Goal: Information Seeking & Learning: Find specific fact

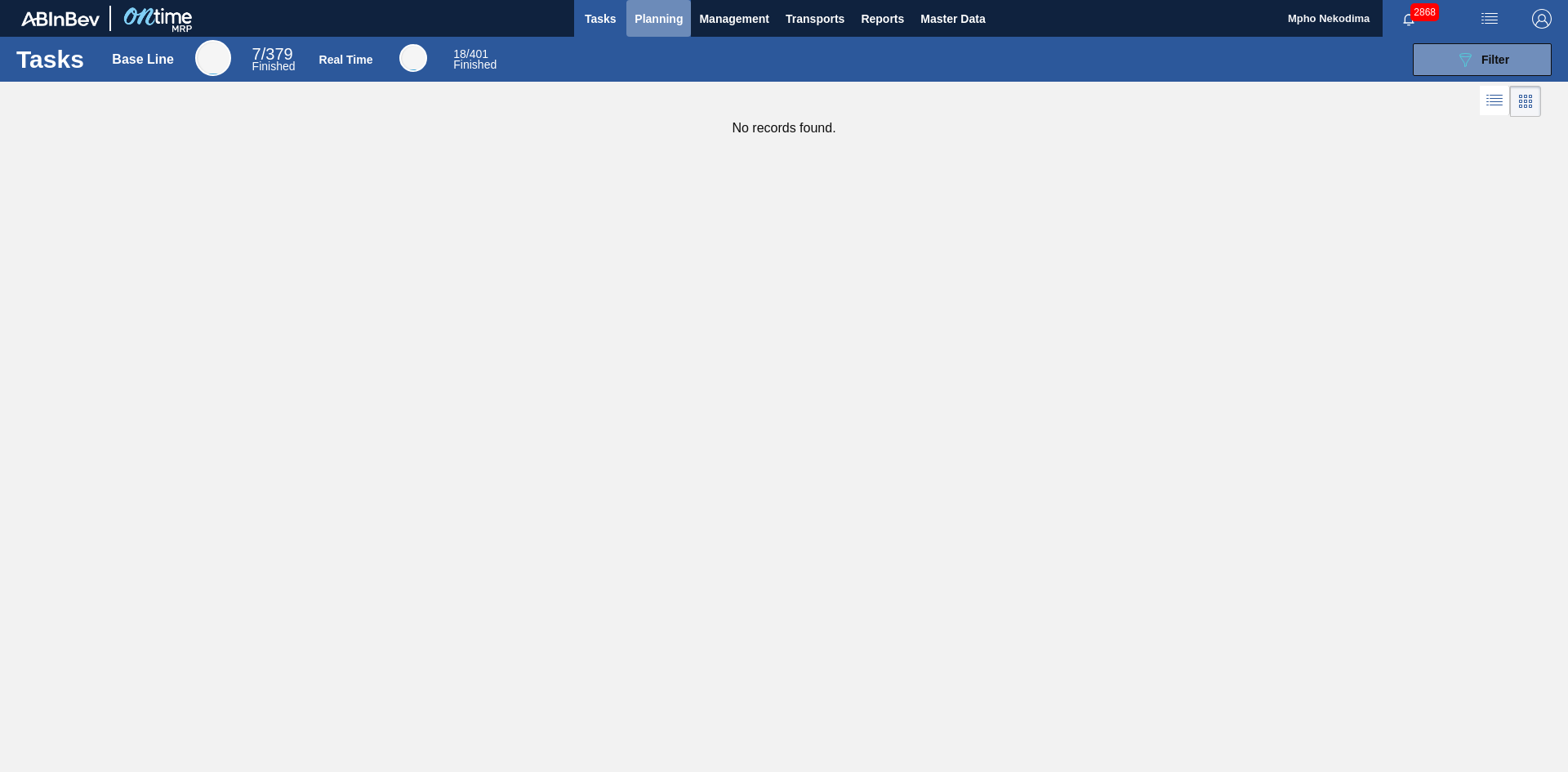
click at [646, 18] on span "Planning" at bounding box center [658, 19] width 48 height 20
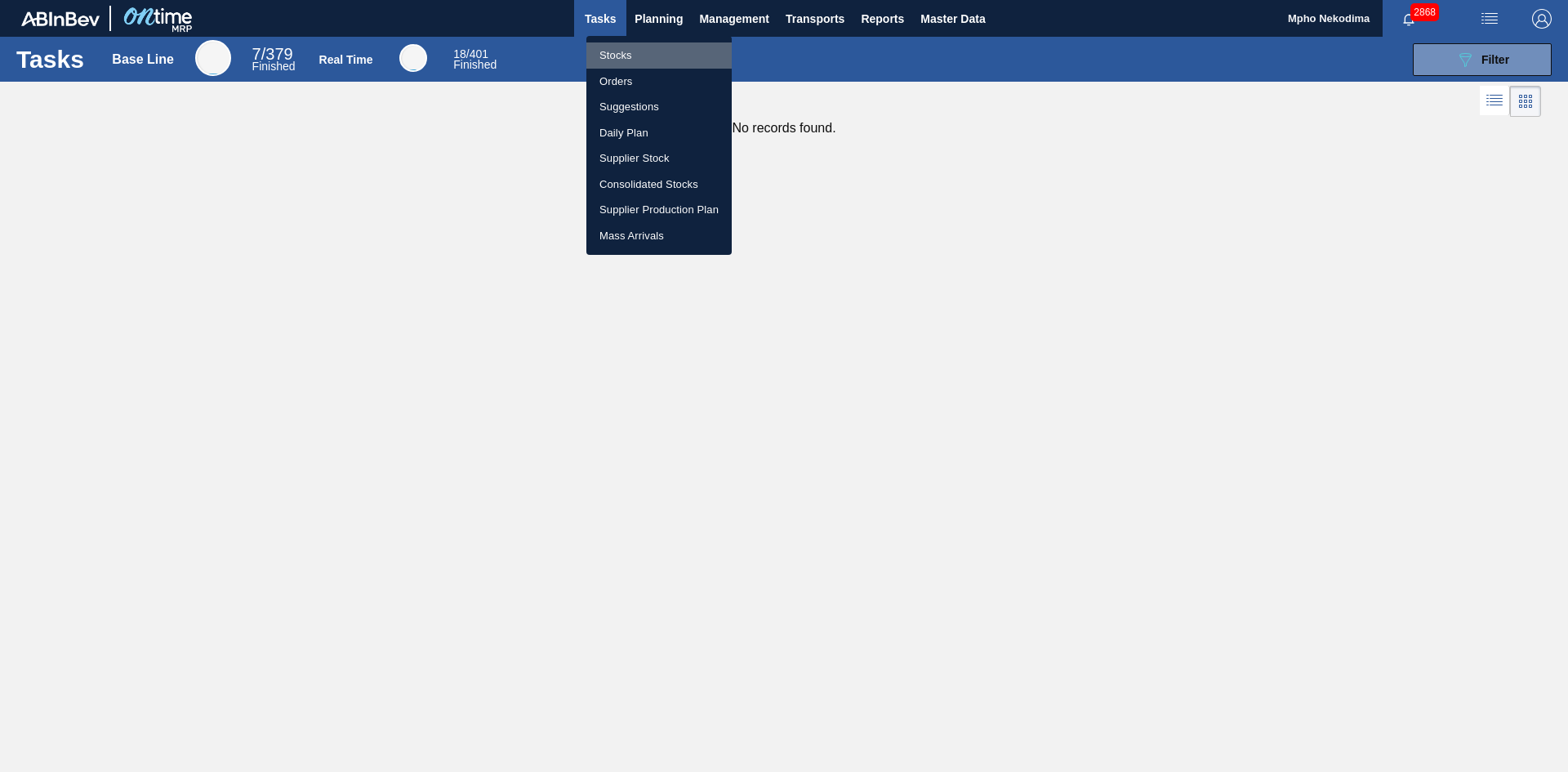
click at [629, 53] on li "Stocks" at bounding box center [658, 55] width 145 height 26
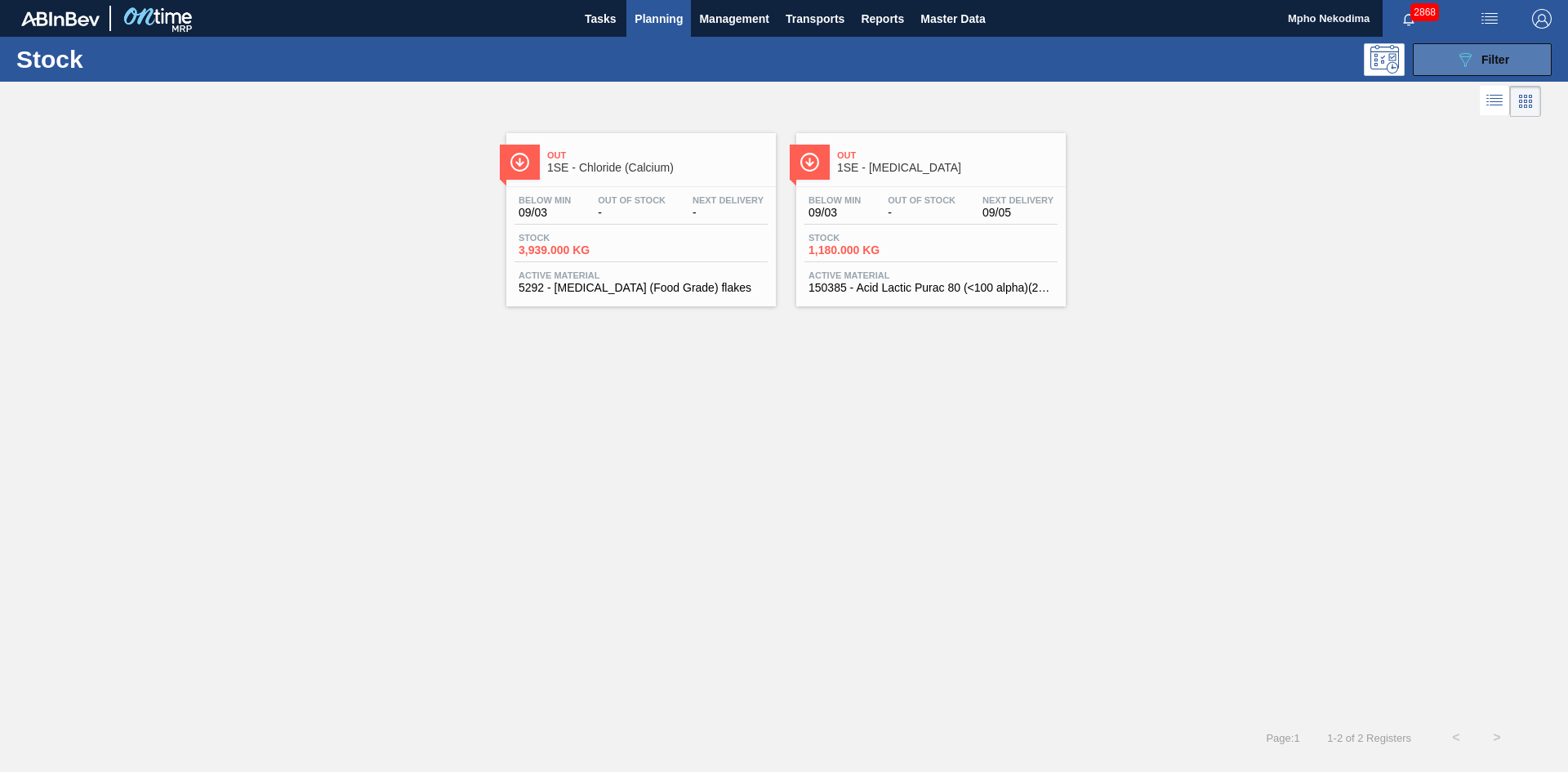
click at [1440, 61] on button "089F7B8B-B2A5-4AFE-B5C0-19BA573D28AC Filter" at bounding box center [1481, 59] width 138 height 32
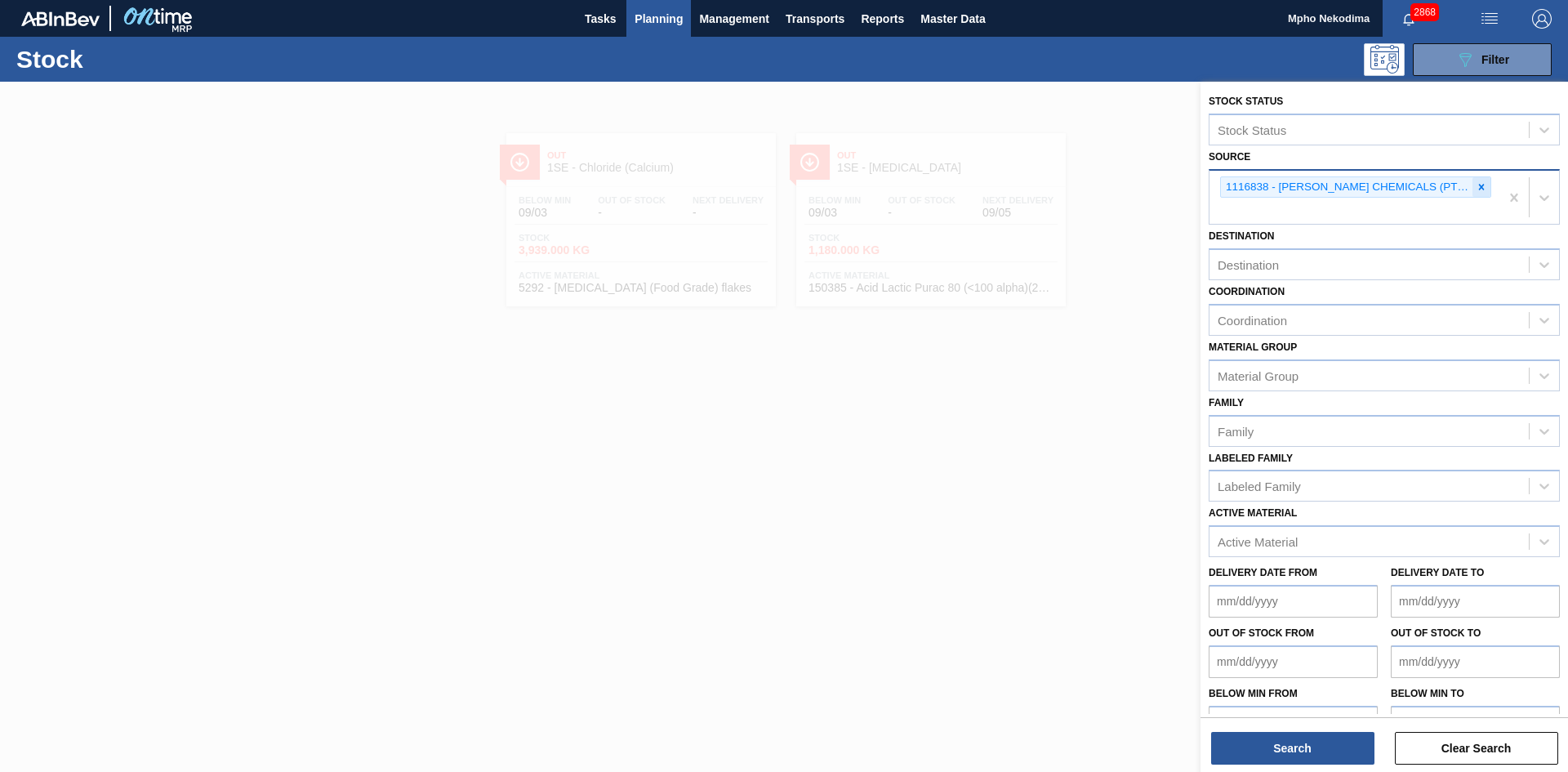
click at [1475, 190] on icon at bounding box center [1481, 186] width 11 height 11
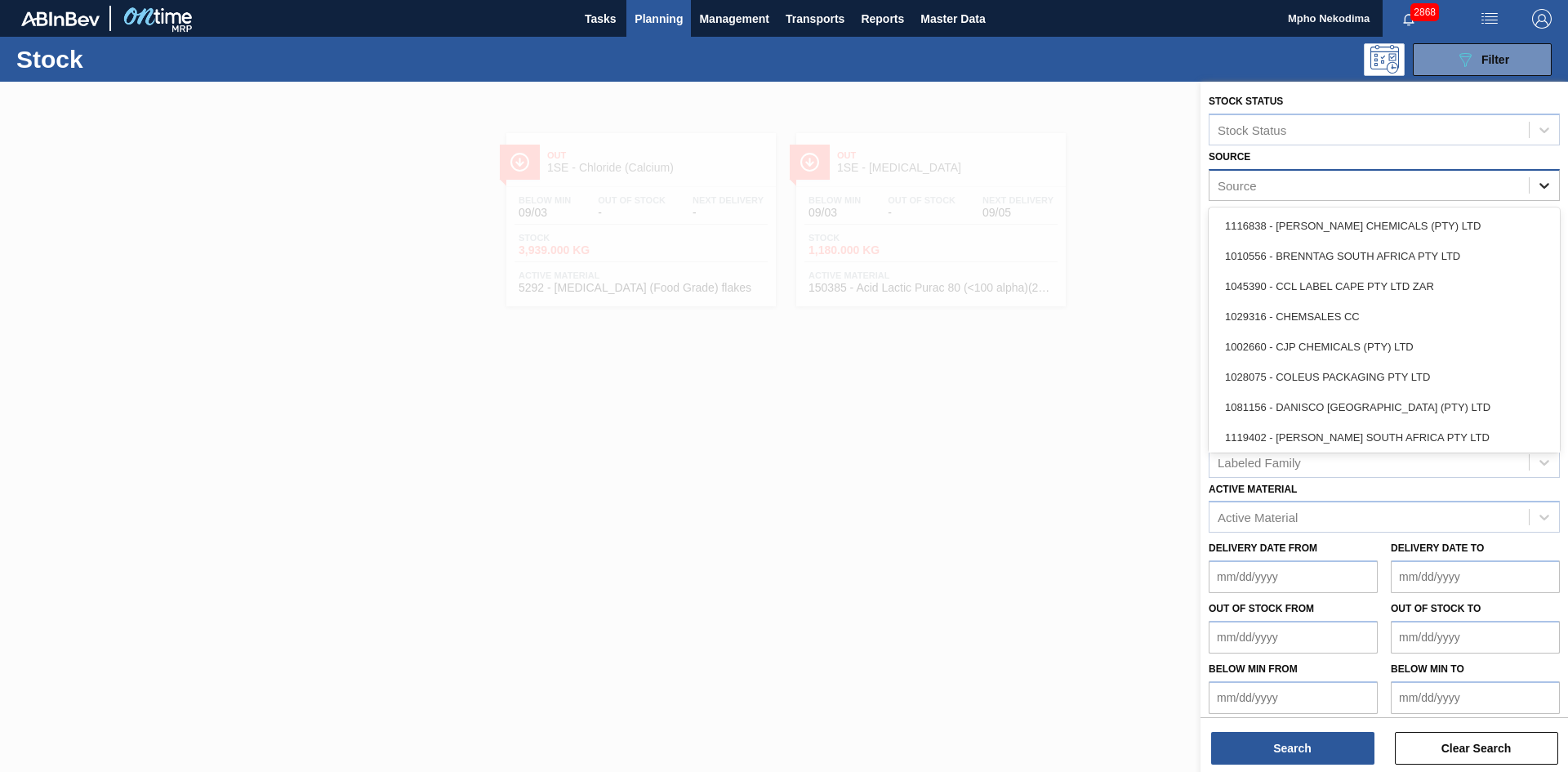
click at [1539, 184] on icon at bounding box center [1544, 185] width 10 height 6
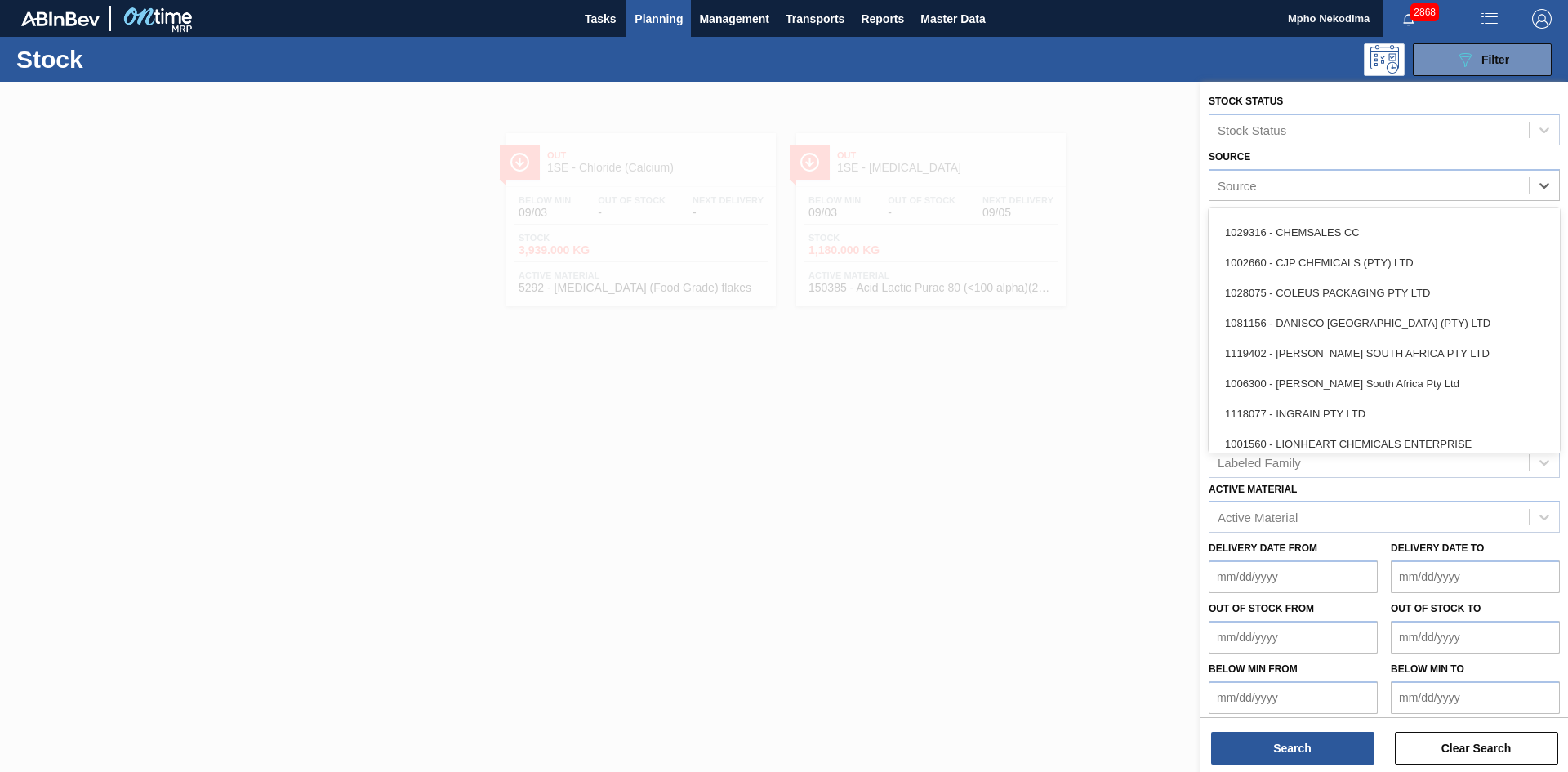
scroll to position [127, 0]
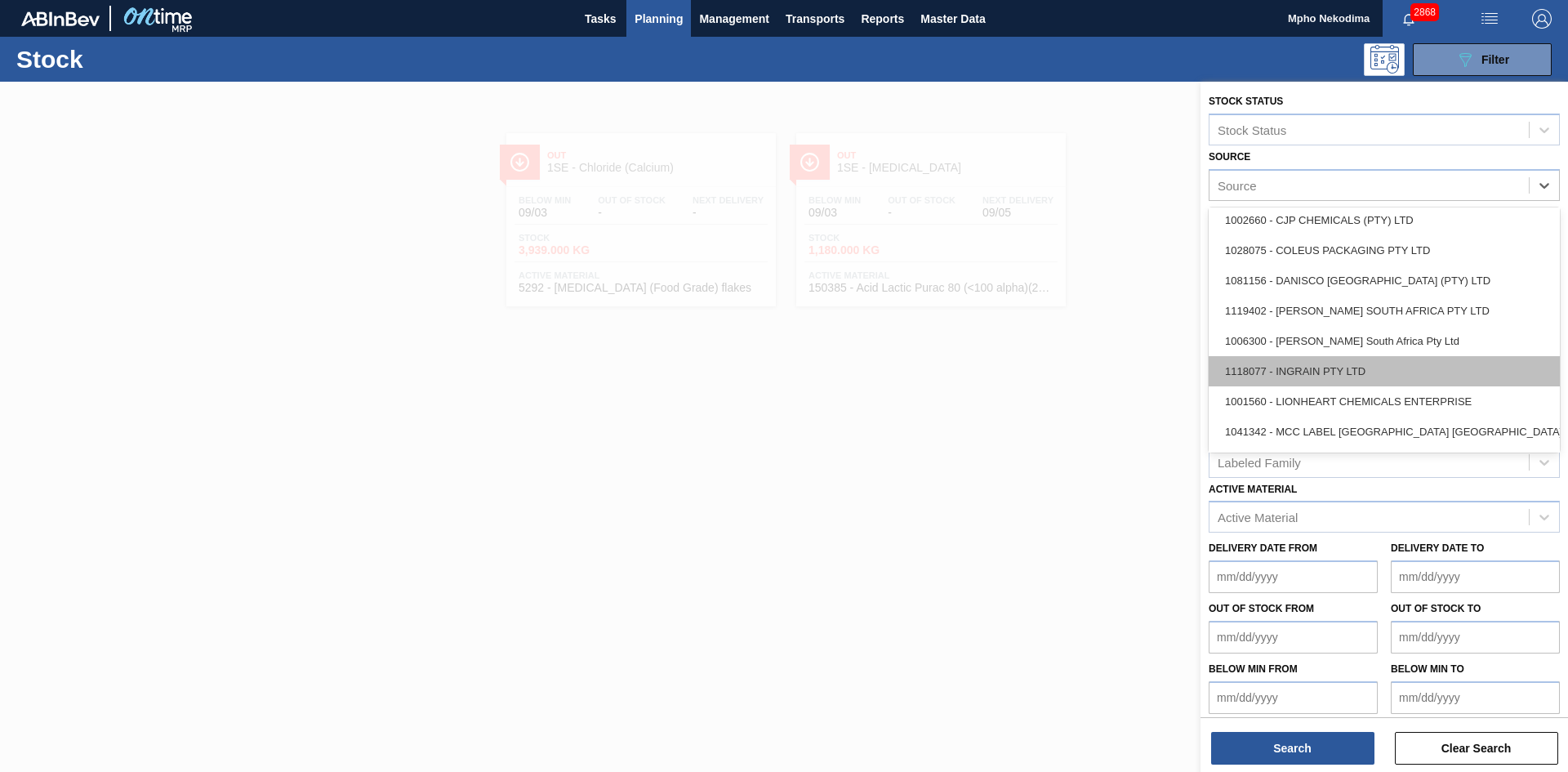
click at [1348, 362] on div "1118077 - INGRAIN PTY LTD" at bounding box center [1384, 371] width 351 height 31
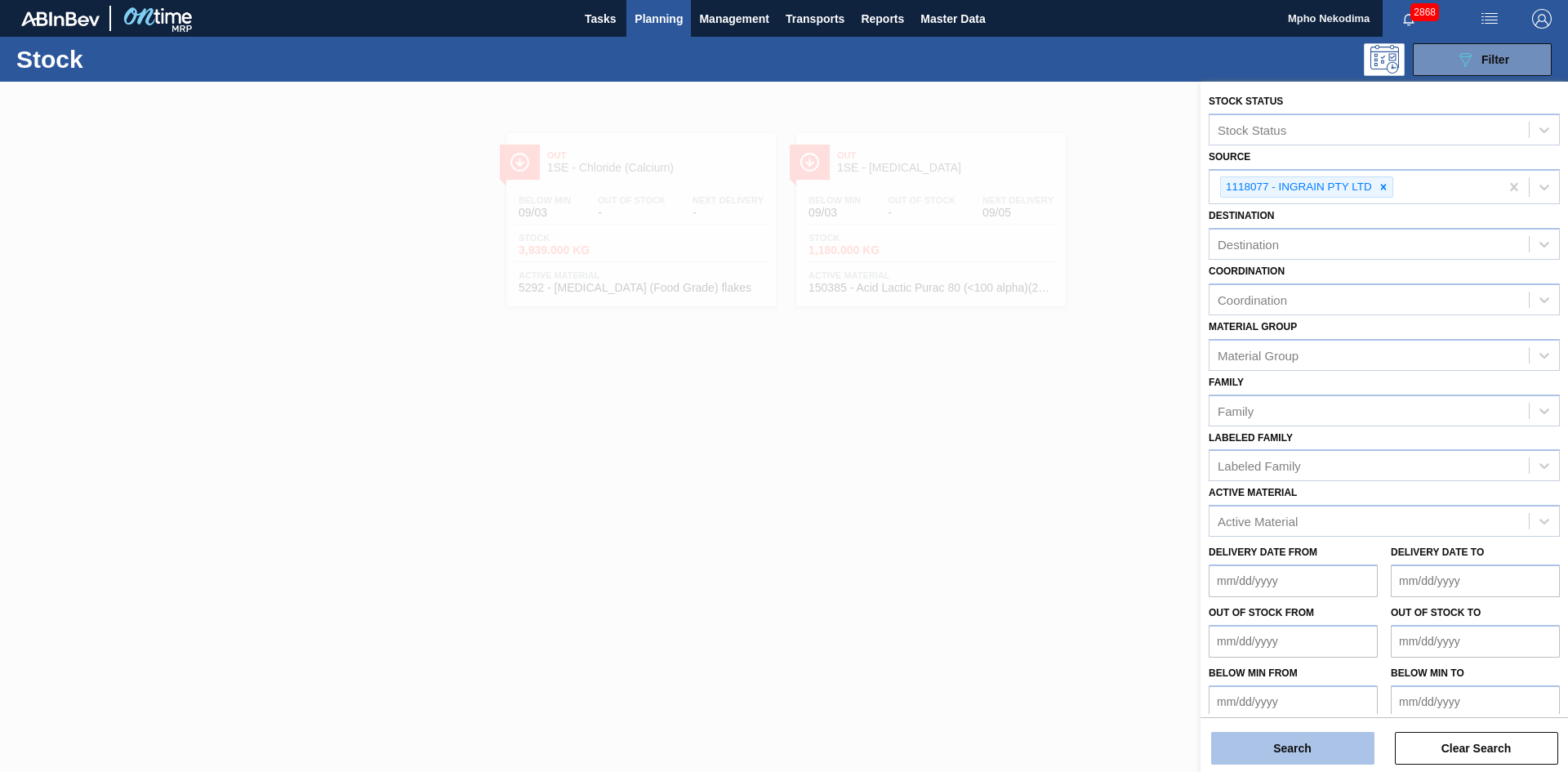
click at [1312, 741] on button "Search" at bounding box center [1293, 747] width 163 height 32
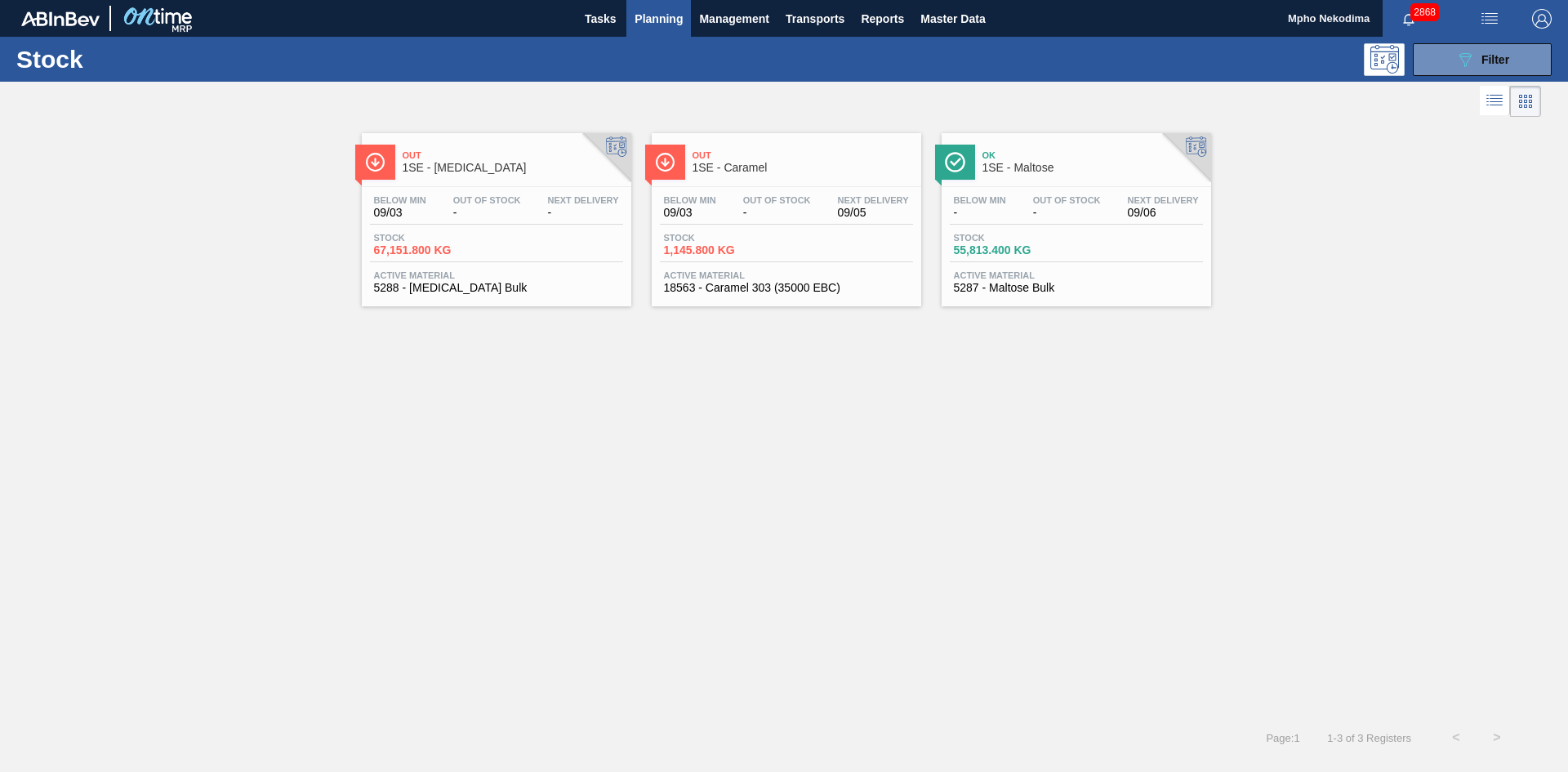
click at [1005, 282] on span "5287 - Maltose Bulk" at bounding box center [1076, 288] width 245 height 12
click at [729, 283] on span "18563 - Caramel 303 (35000 EBC)" at bounding box center [787, 288] width 245 height 12
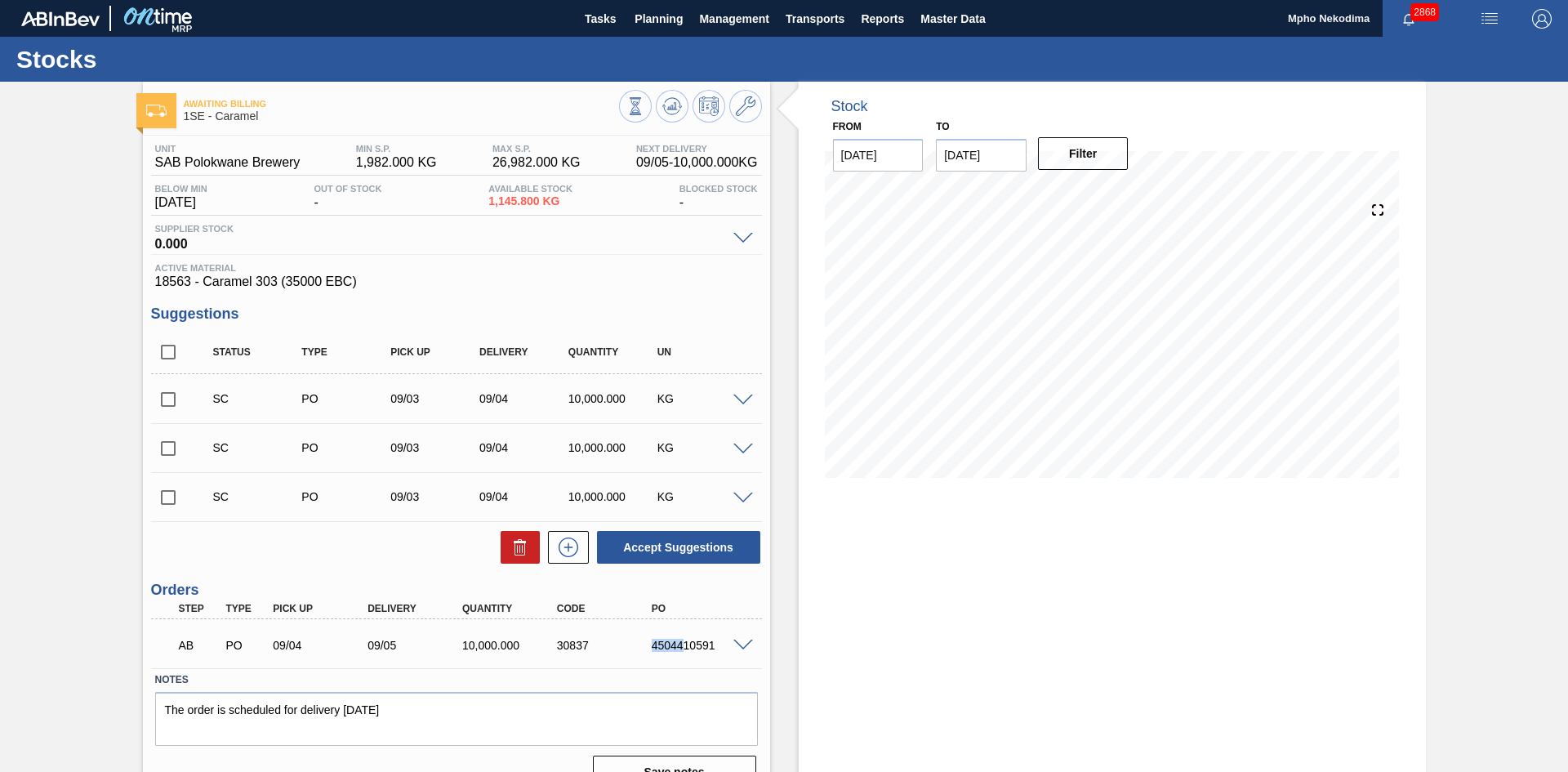
drag, startPoint x: 649, startPoint y: 644, endPoint x: 684, endPoint y: 645, distance: 35.0
click at [684, 645] on div "4504410591" at bounding box center [700, 645] width 106 height 13
click at [648, 652] on div "AB PO 09/04 09/05 10,000.000 30837 4504410591" at bounding box center [452, 643] width 567 height 32
drag, startPoint x: 650, startPoint y: 645, endPoint x: 713, endPoint y: 645, distance: 63.0
click at [713, 645] on div "4504410591" at bounding box center [700, 645] width 106 height 13
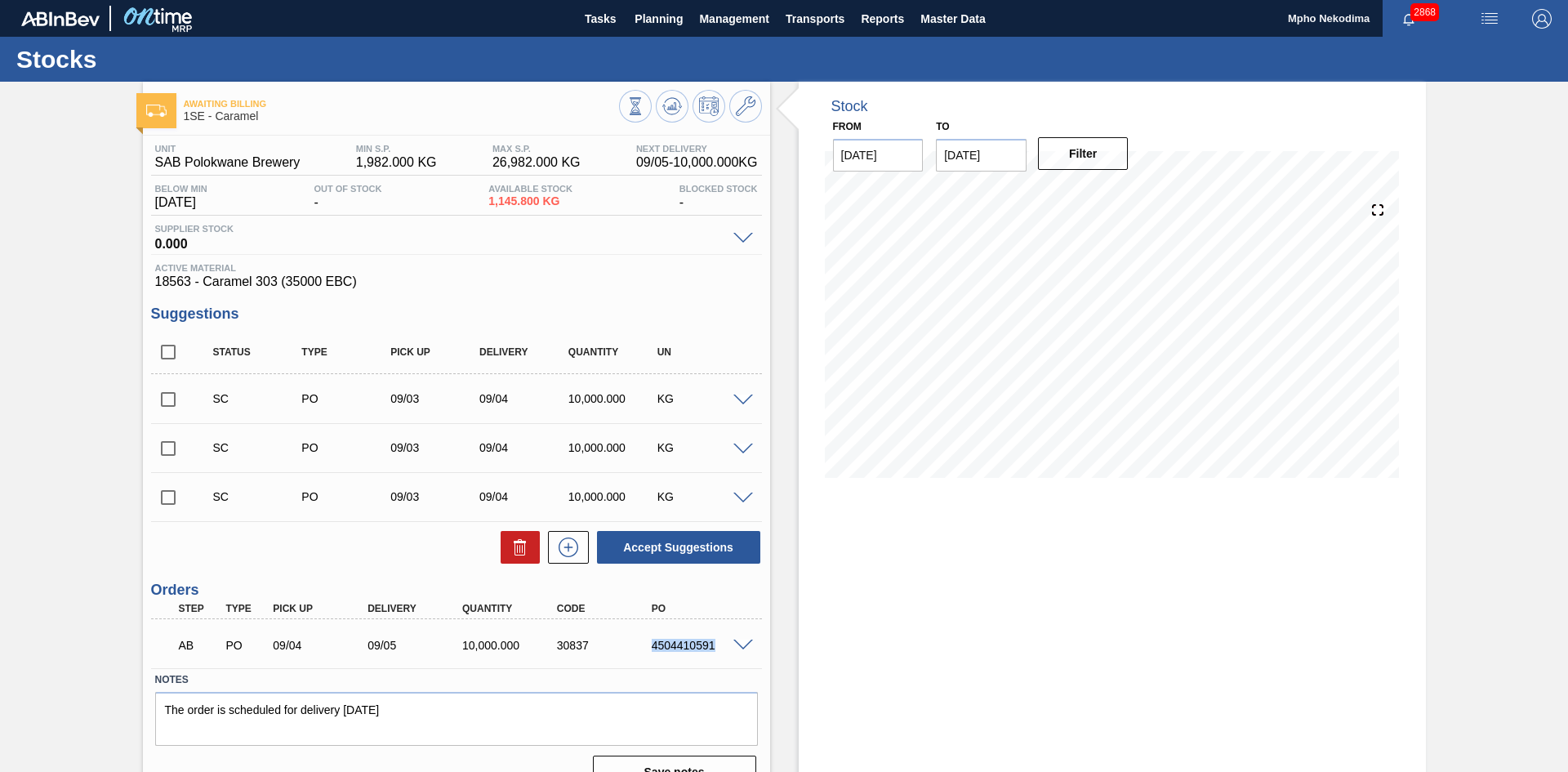
copy div "4504410591"
click at [637, 296] on div "Unit SAB Polokwane Brewery MIN S.P. 1,982.000 KG MAX S.P. 26,982.000 KG Next De…" at bounding box center [456, 465] width 627 height 658
